Goal: Task Accomplishment & Management: Use online tool/utility

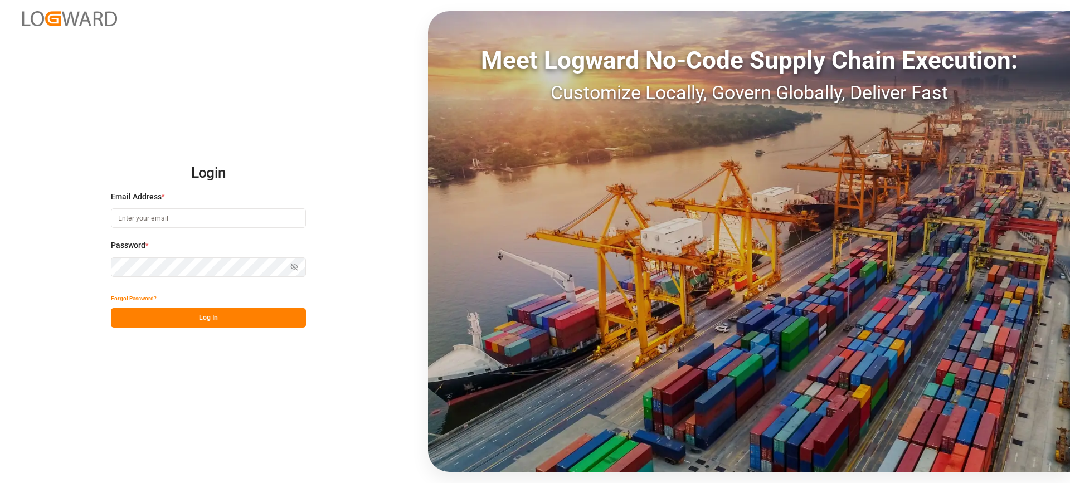
type input "[EMAIL_ADDRESS][PERSON_NAME][DOMAIN_NAME]"
click at [247, 306] on div "Forgot Password?" at bounding box center [208, 299] width 195 height 20
click at [250, 311] on button "Log In" at bounding box center [208, 318] width 195 height 20
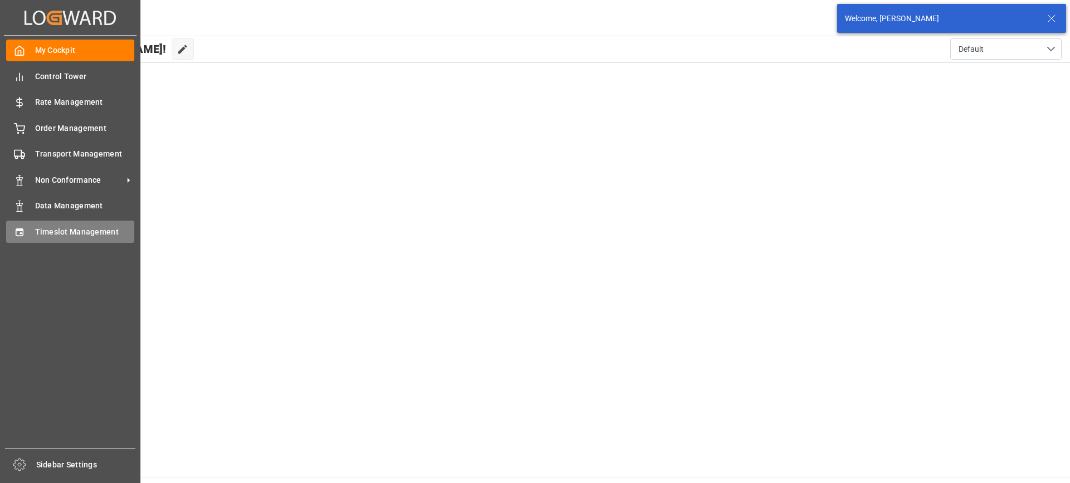
click at [33, 236] on div "Timeslot Management Timeslot Management" at bounding box center [70, 232] width 128 height 22
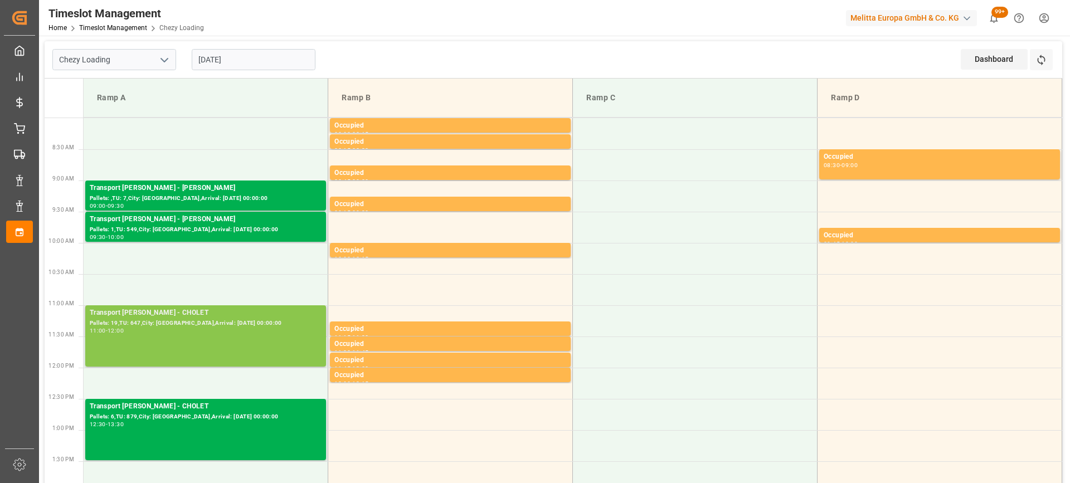
click at [250, 327] on div "Pallets: 19,TU: 647,City: [GEOGRAPHIC_DATA],Arrival: [DATE] 00:00:00" at bounding box center [206, 323] width 232 height 9
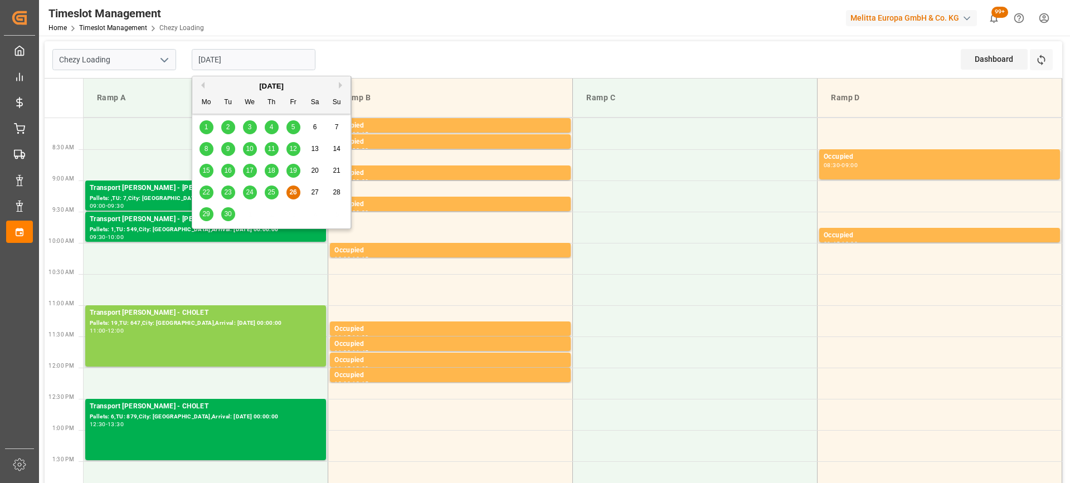
click at [280, 65] on input "[DATE]" at bounding box center [254, 59] width 124 height 21
click at [203, 212] on span "29" at bounding box center [205, 214] width 7 height 8
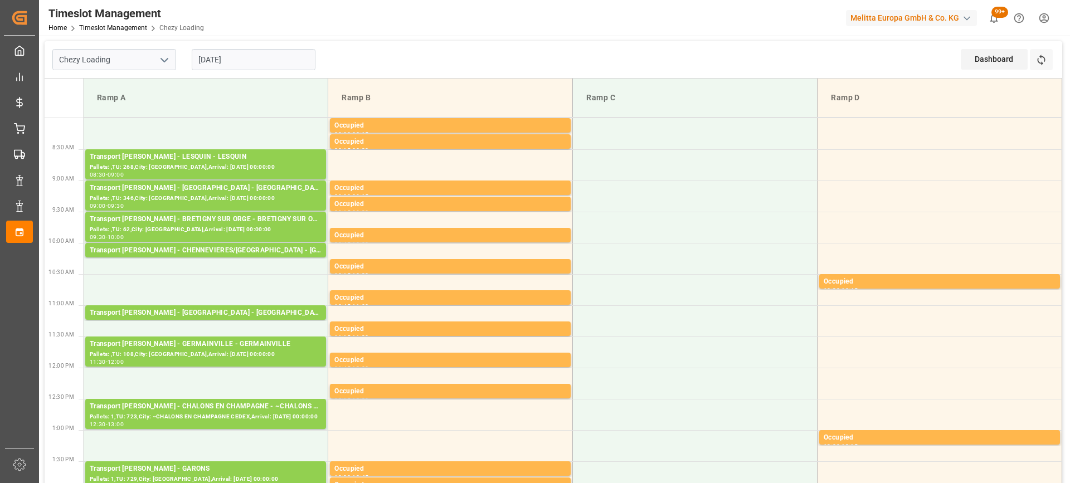
click at [252, 60] on input "[DATE]" at bounding box center [254, 59] width 124 height 21
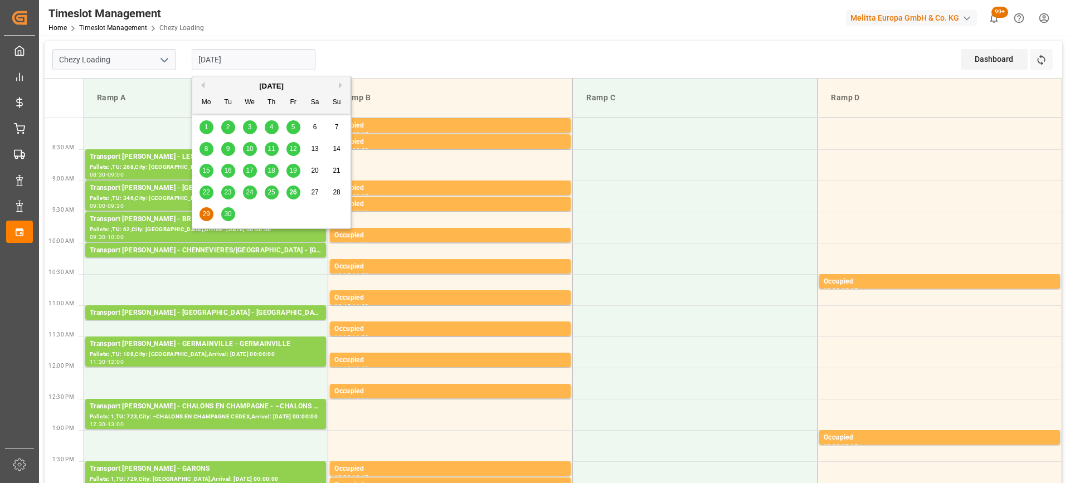
click at [290, 196] on span "26" at bounding box center [292, 192] width 7 height 8
type input "[DATE]"
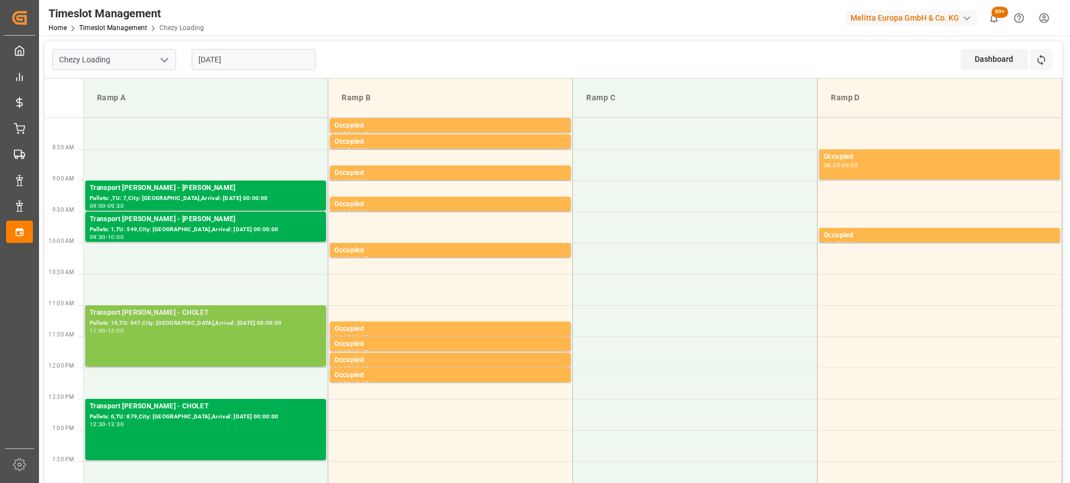
click at [246, 330] on div "11:00 - 12:00" at bounding box center [206, 331] width 232 height 6
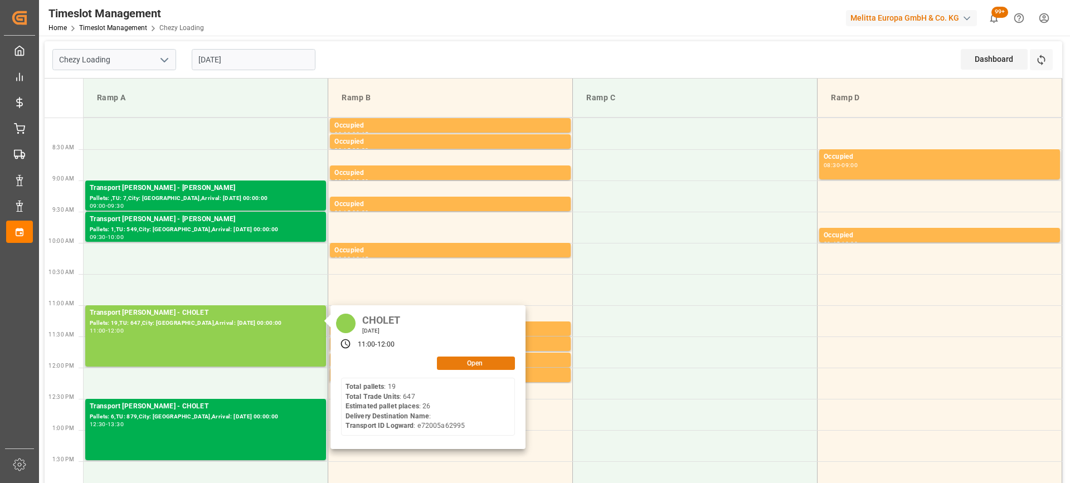
click at [478, 361] on button "Open" at bounding box center [476, 363] width 78 height 13
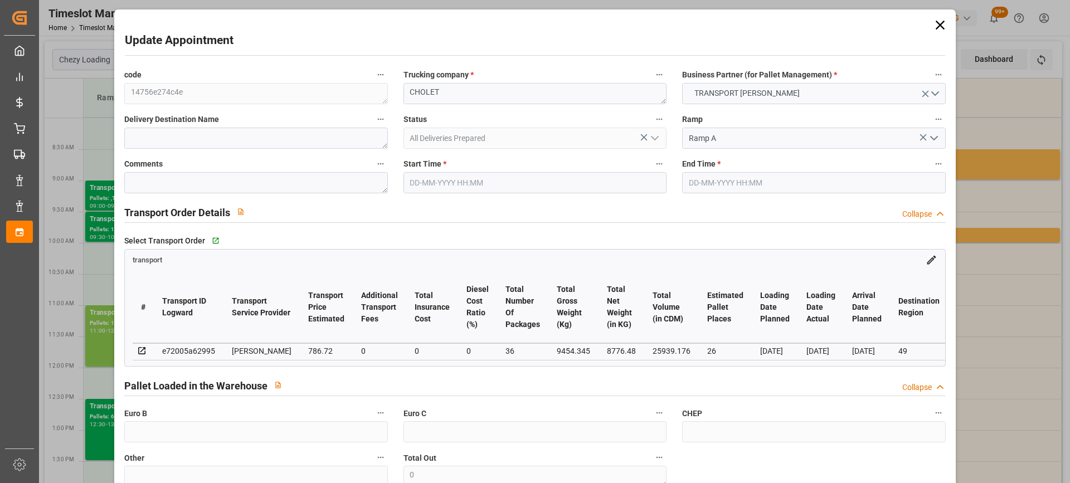
type input "26"
type input "786.72"
type input "0"
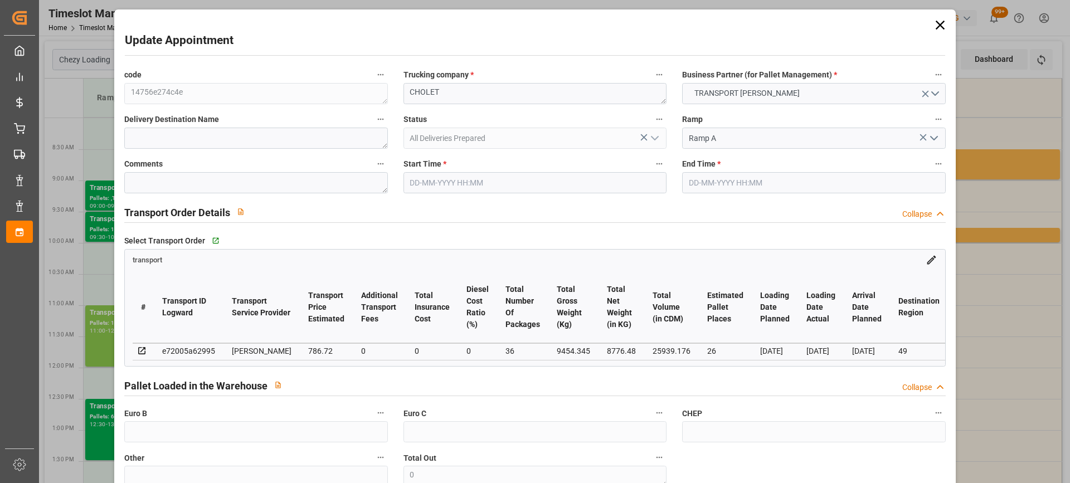
type input "760.1289"
type input "-26.5911"
type input "36"
type input "8776.48"
type input "10757.054"
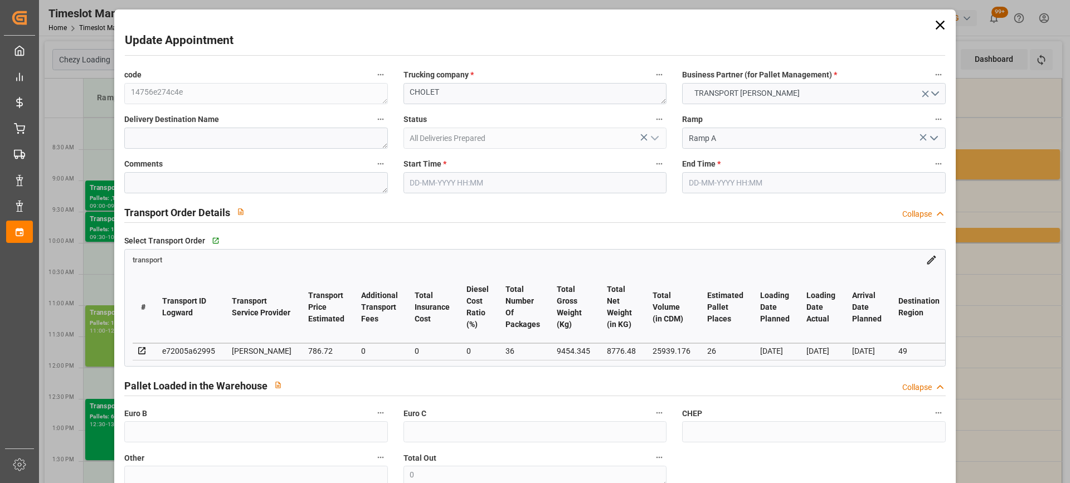
type input "25939.176"
type input "49"
type input "19"
type input "647"
type input "36"
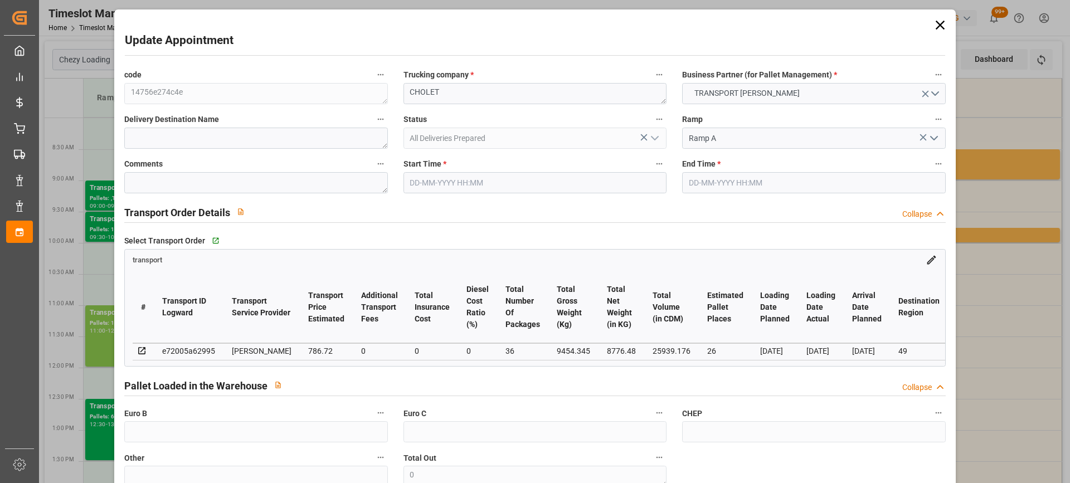
type input "101"
type input "9454.345"
type input "0"
type input "4710.8598"
type input "0"
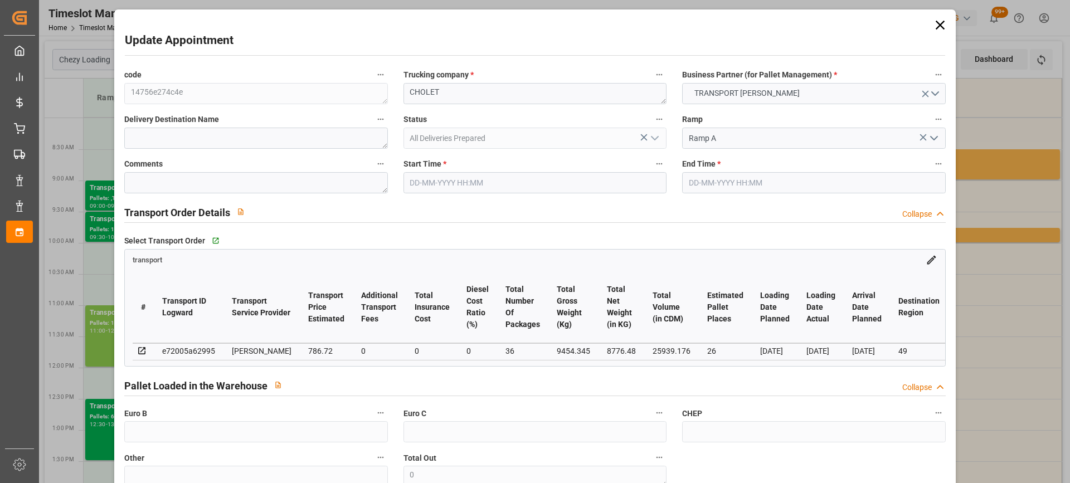
type input "0"
type input "21"
type input "35"
type input "[DATE] 11:00"
type input "[DATE] 12:00"
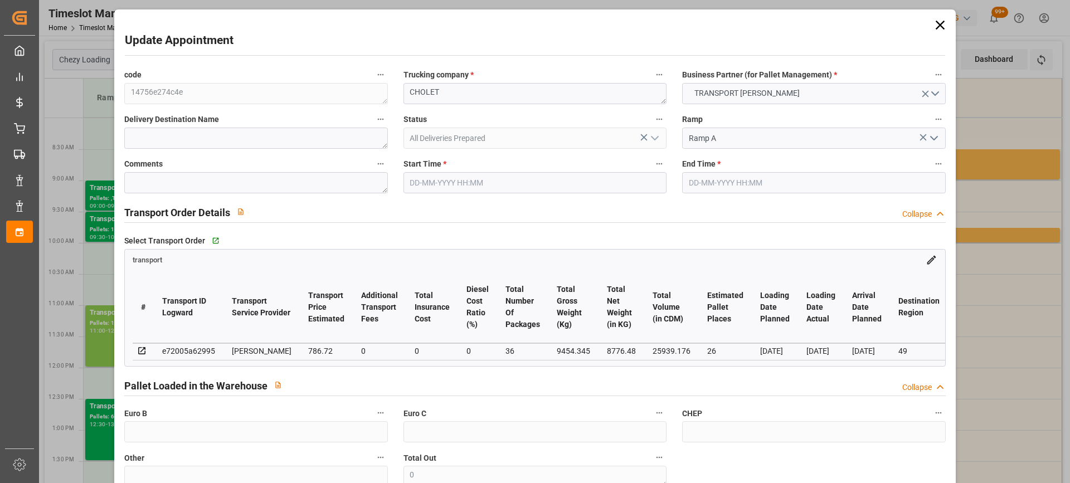
type input "[DATE] 12:48"
type input "[DATE] 11:41"
type input "[DATE]"
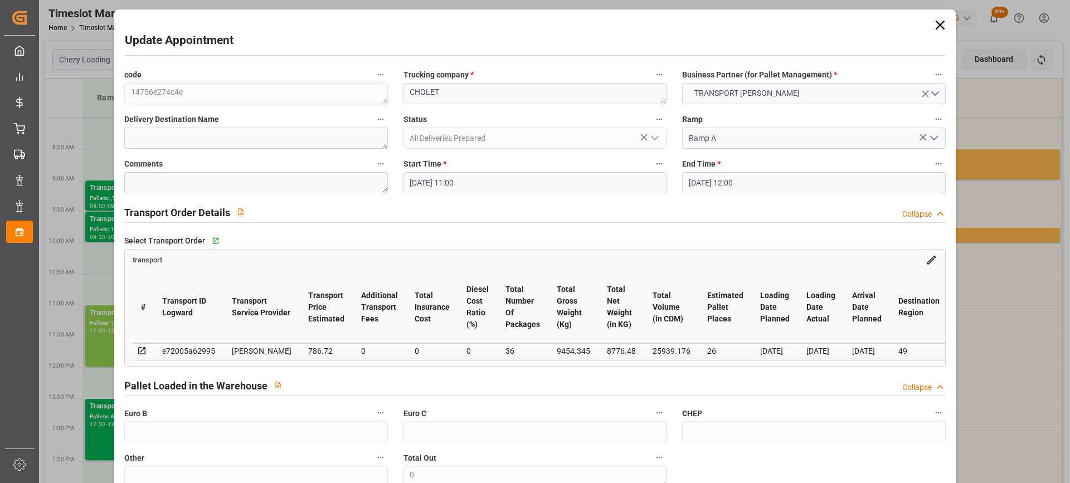
click at [520, 183] on input "[DATE] 11:00" at bounding box center [534, 182] width 263 height 21
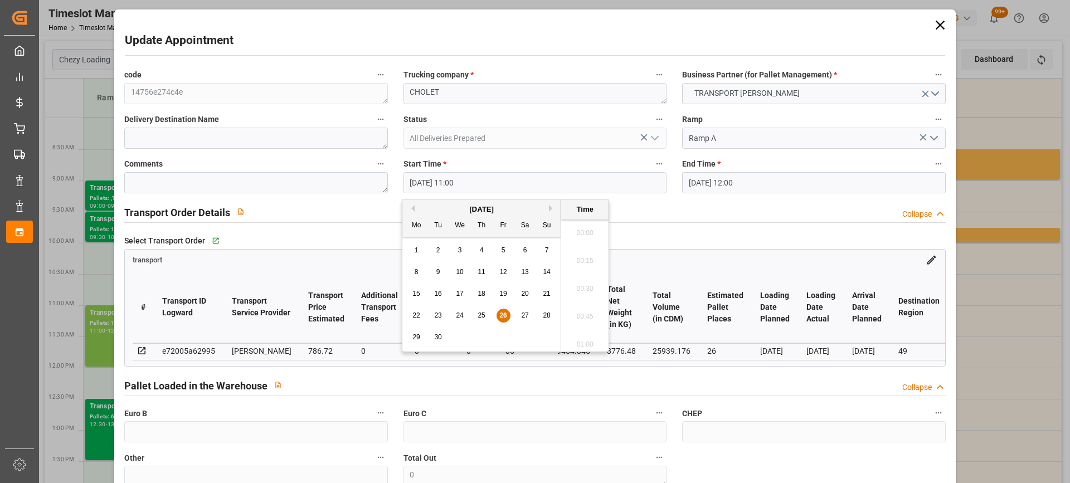
scroll to position [1174, 0]
click at [415, 337] on span "29" at bounding box center [415, 337] width 7 height 8
click at [591, 310] on li "19:30" at bounding box center [584, 308] width 47 height 28
type input "[DATE] 19:30"
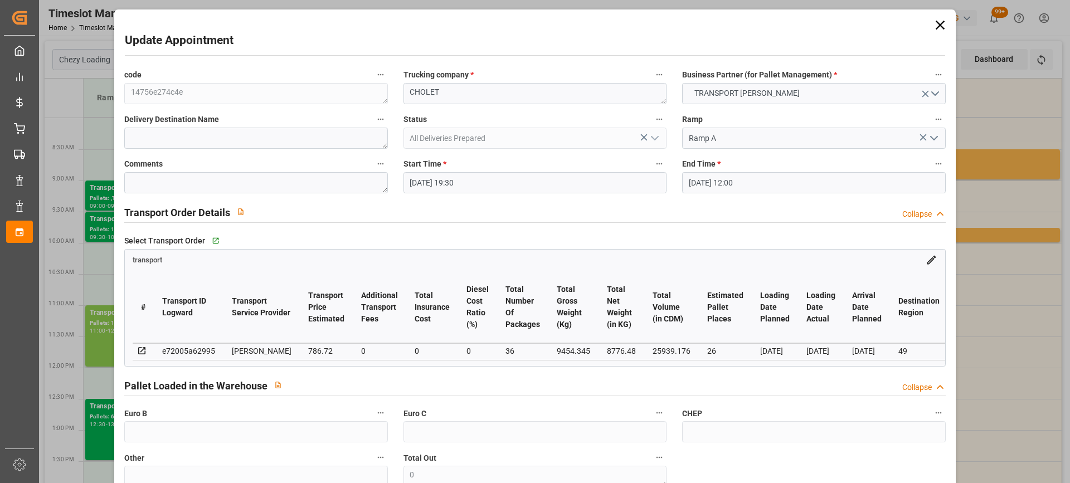
click at [769, 174] on input "[DATE] 12:00" at bounding box center [813, 182] width 263 height 21
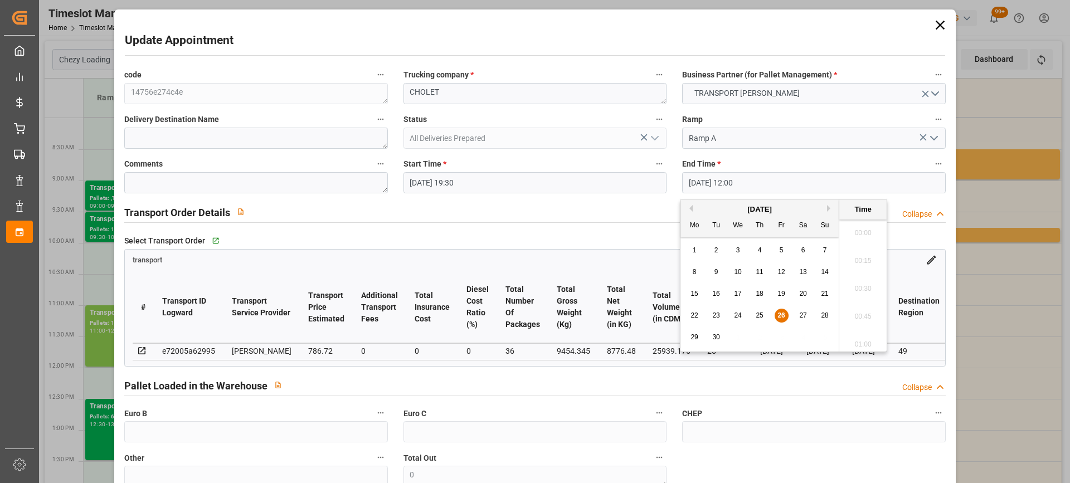
scroll to position [1285, 0]
click at [696, 335] on span "29" at bounding box center [693, 337] width 7 height 8
click at [864, 246] on li "20:00" at bounding box center [862, 252] width 47 height 28
type input "[DATE] 20:00"
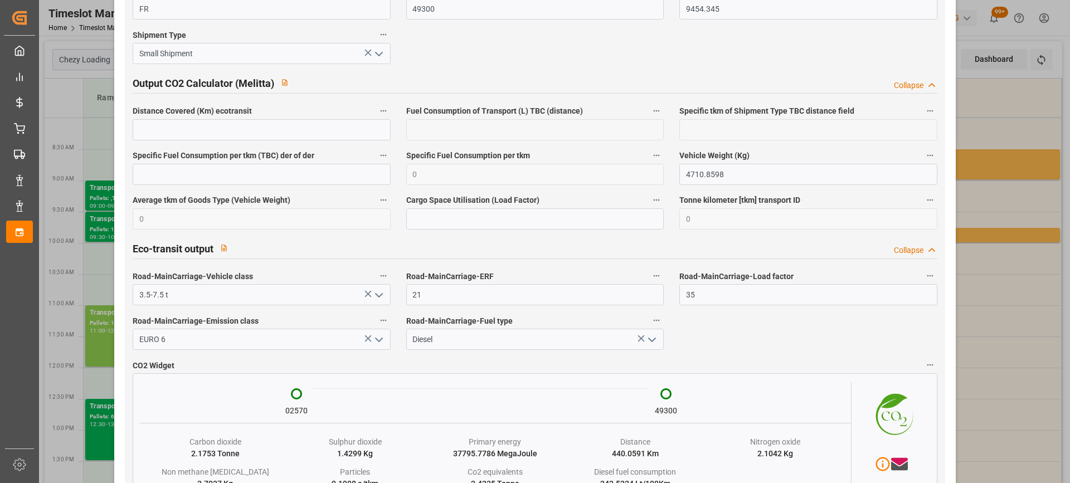
scroll to position [1867, 0]
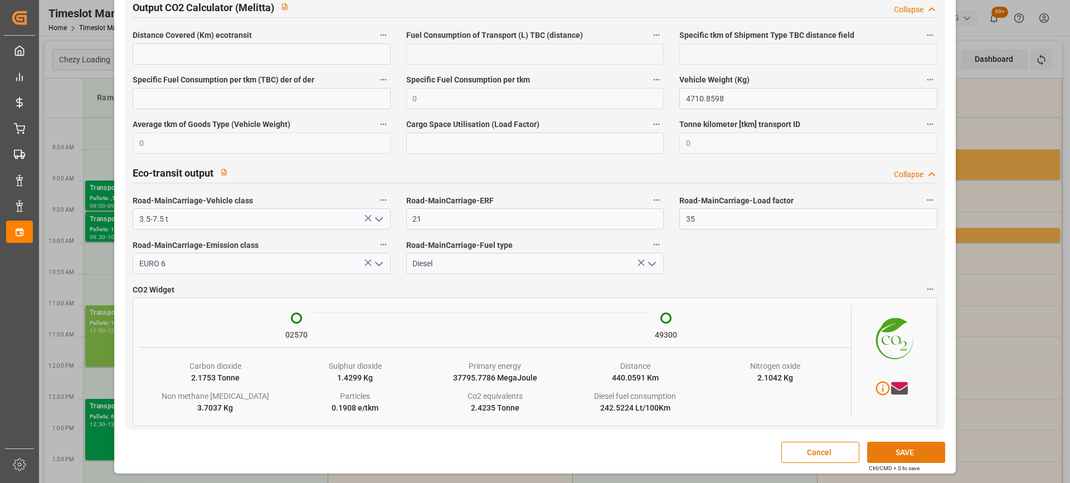
click at [901, 455] on button "SAVE" at bounding box center [906, 452] width 78 height 21
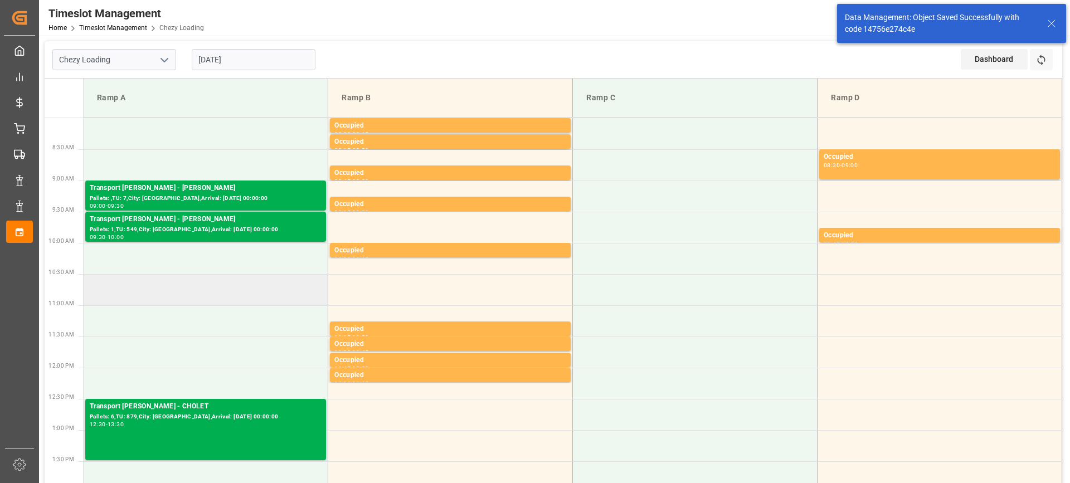
drag, startPoint x: 223, startPoint y: 323, endPoint x: 241, endPoint y: 289, distance: 38.6
click at [230, 313] on td at bounding box center [206, 320] width 245 height 31
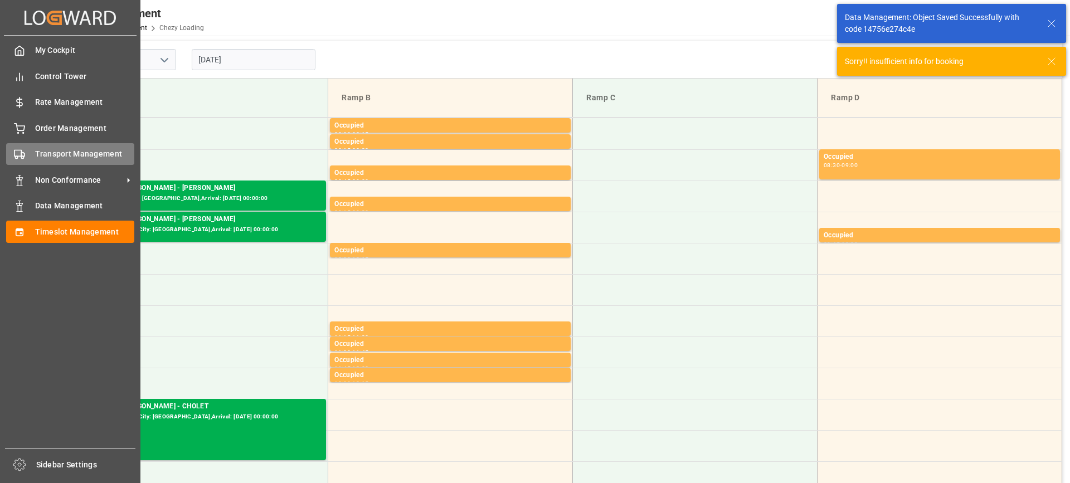
click at [28, 149] on div "Transport Management Transport Management" at bounding box center [70, 154] width 128 height 22
